Goal: Information Seeking & Learning: Learn about a topic

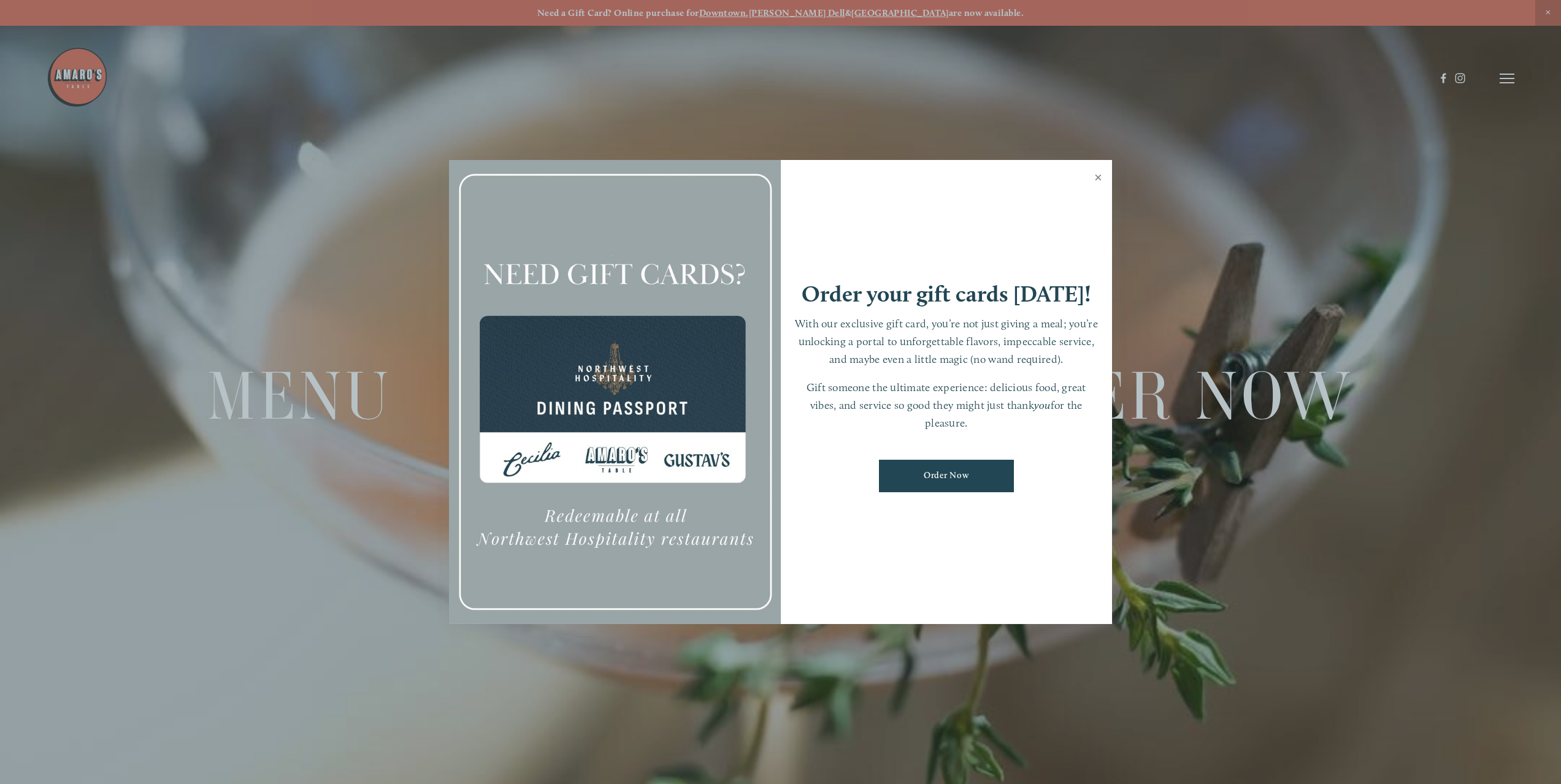
click at [1099, 180] on link "Close" at bounding box center [1098, 179] width 24 height 34
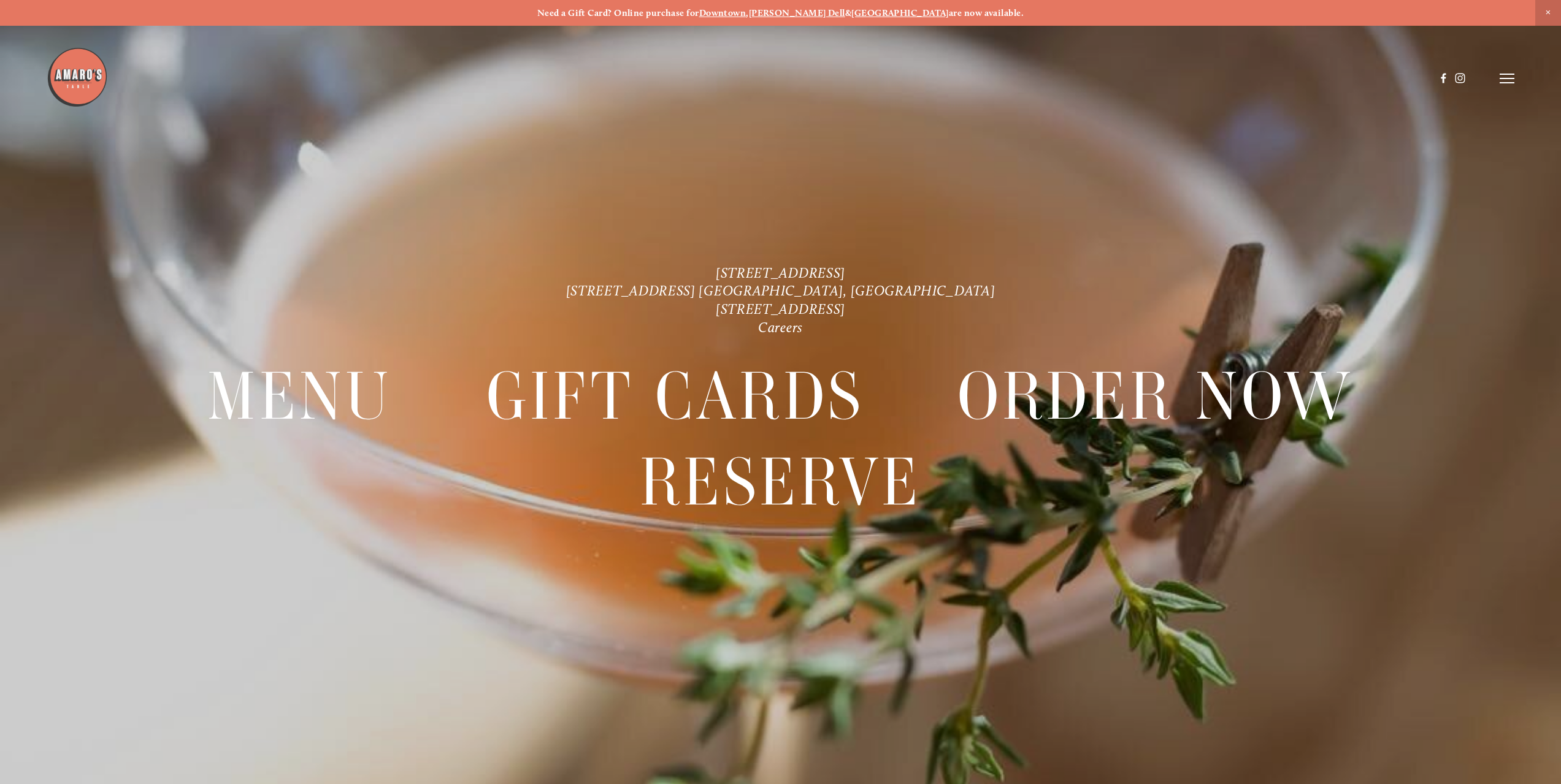
click at [1500, 82] on icon at bounding box center [1507, 78] width 15 height 11
click at [1224, 77] on span "Menu" at bounding box center [1224, 78] width 25 height 12
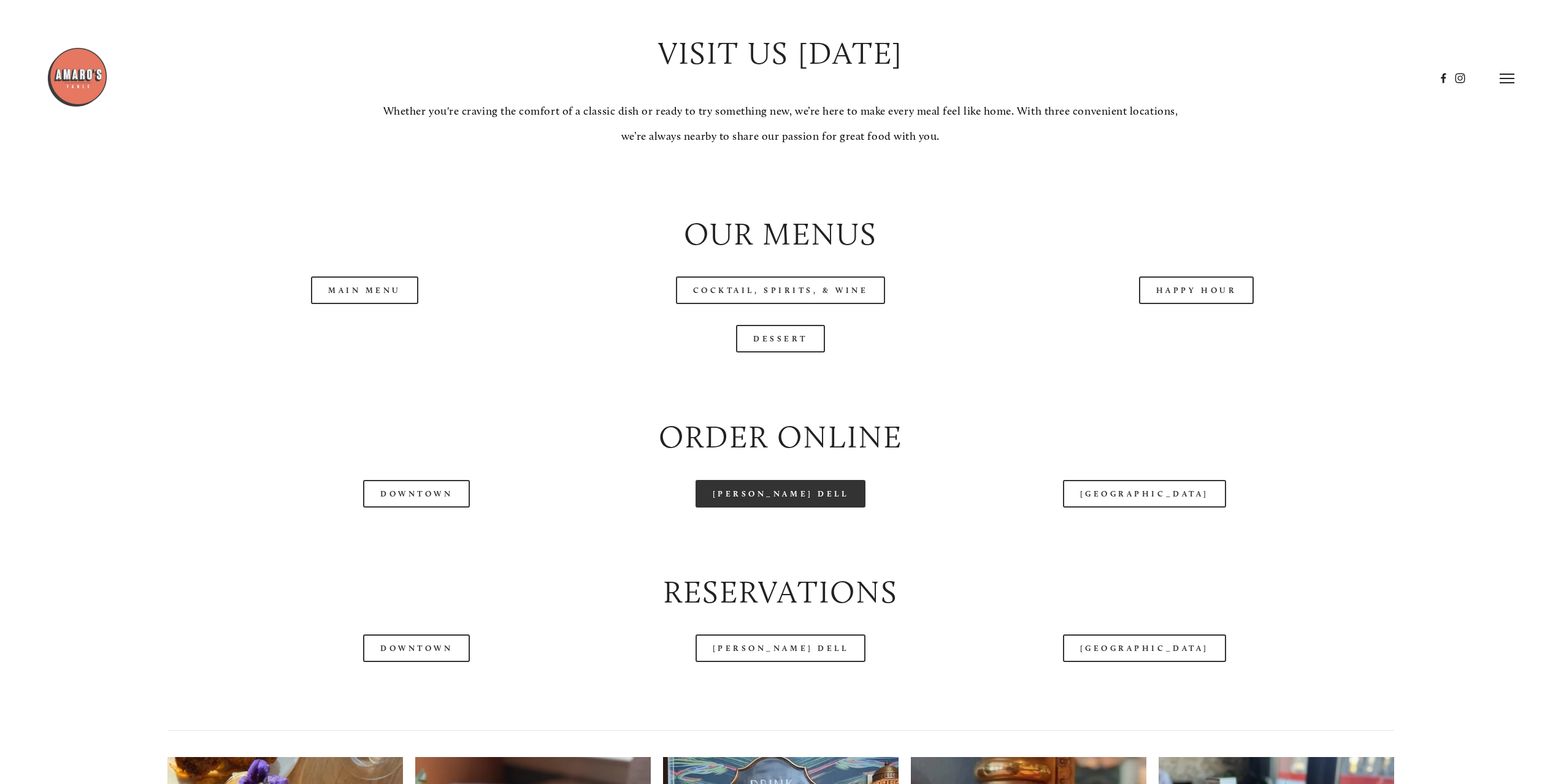
scroll to position [1410, 0]
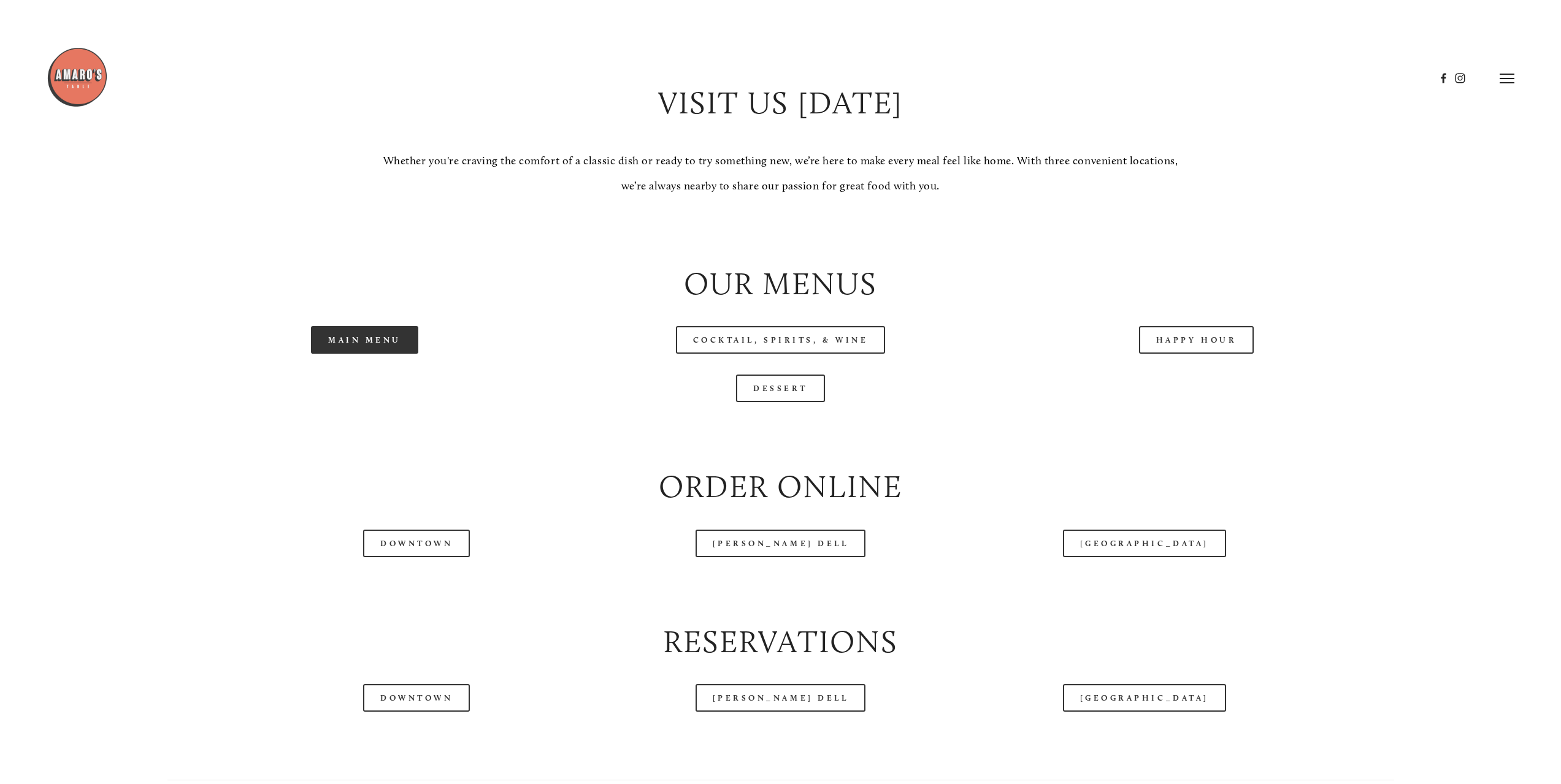
click at [386, 352] on link "Main Menu" at bounding box center [365, 340] width 107 height 28
